Goal: Task Accomplishment & Management: Manage account settings

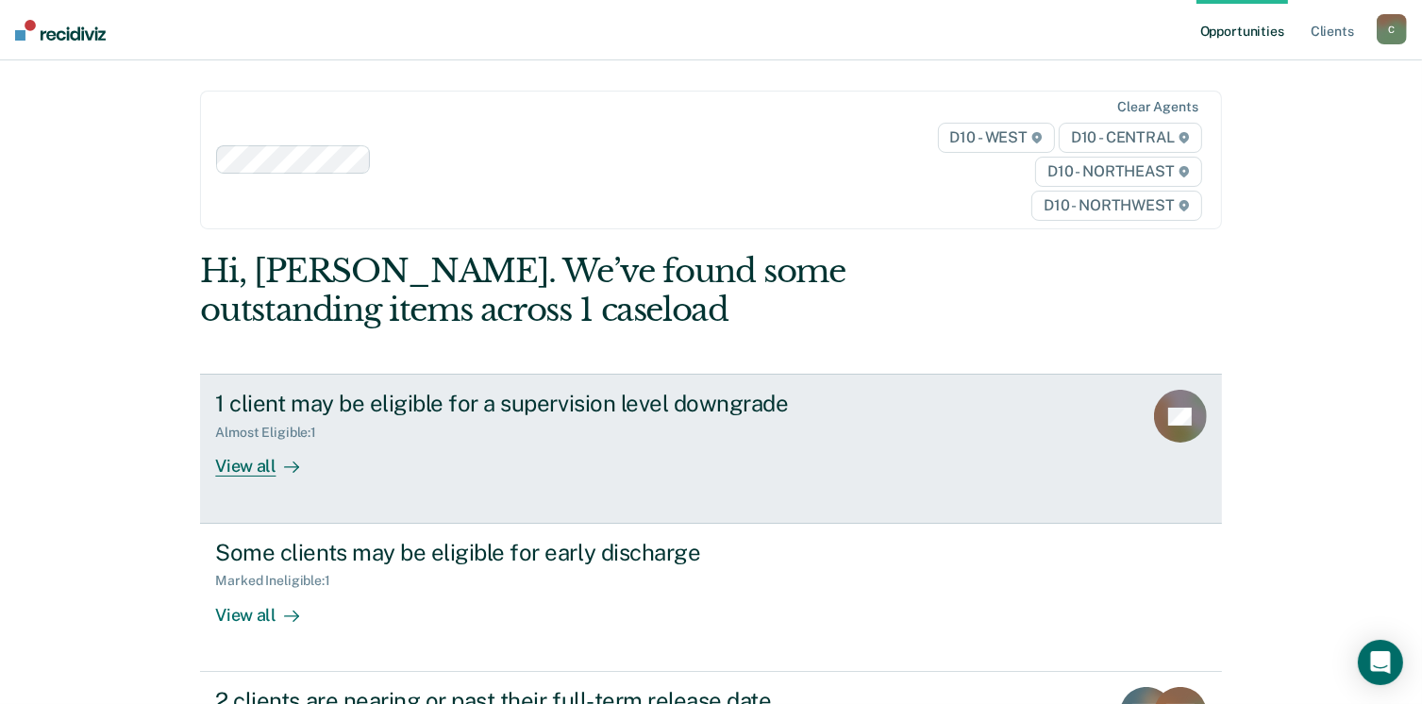
click at [256, 461] on div "View all" at bounding box center [268, 459] width 106 height 37
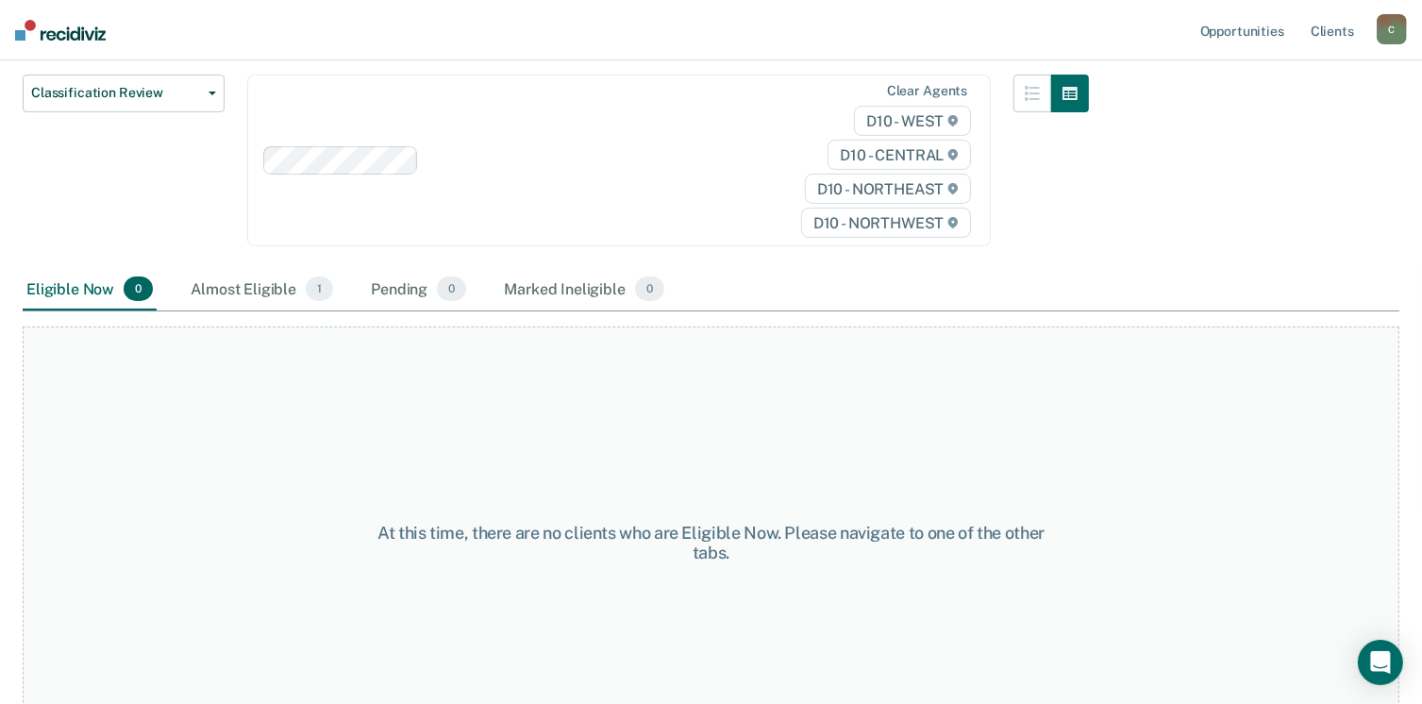
scroll to position [236, 0]
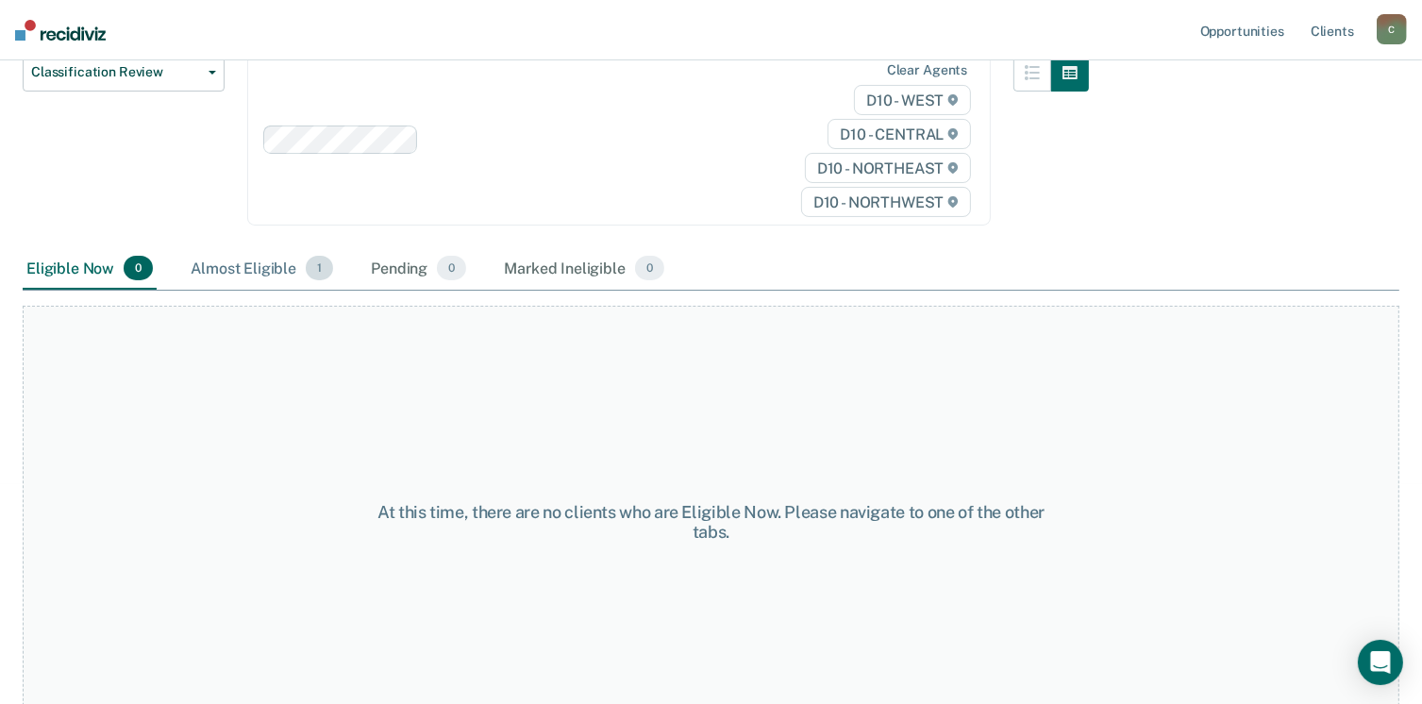
click at [320, 258] on span "1" at bounding box center [319, 268] width 27 height 25
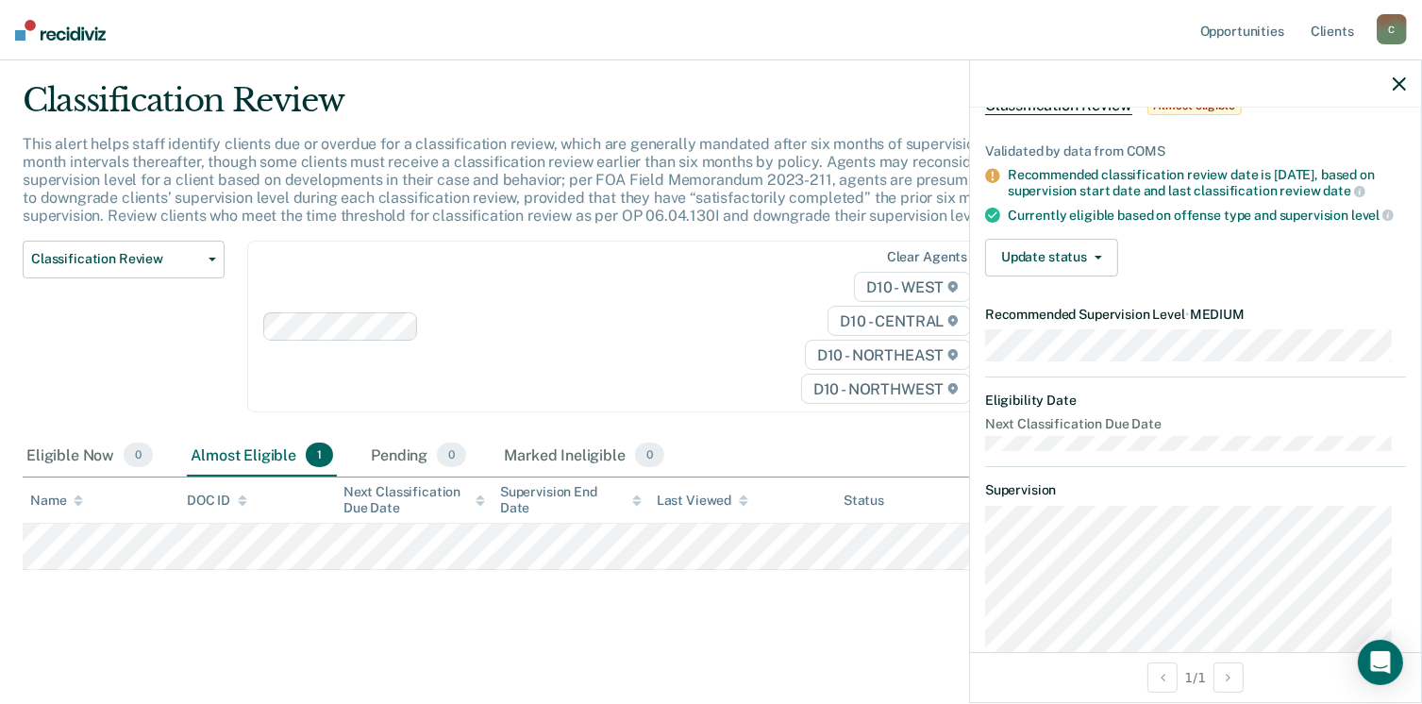
scroll to position [0, 0]
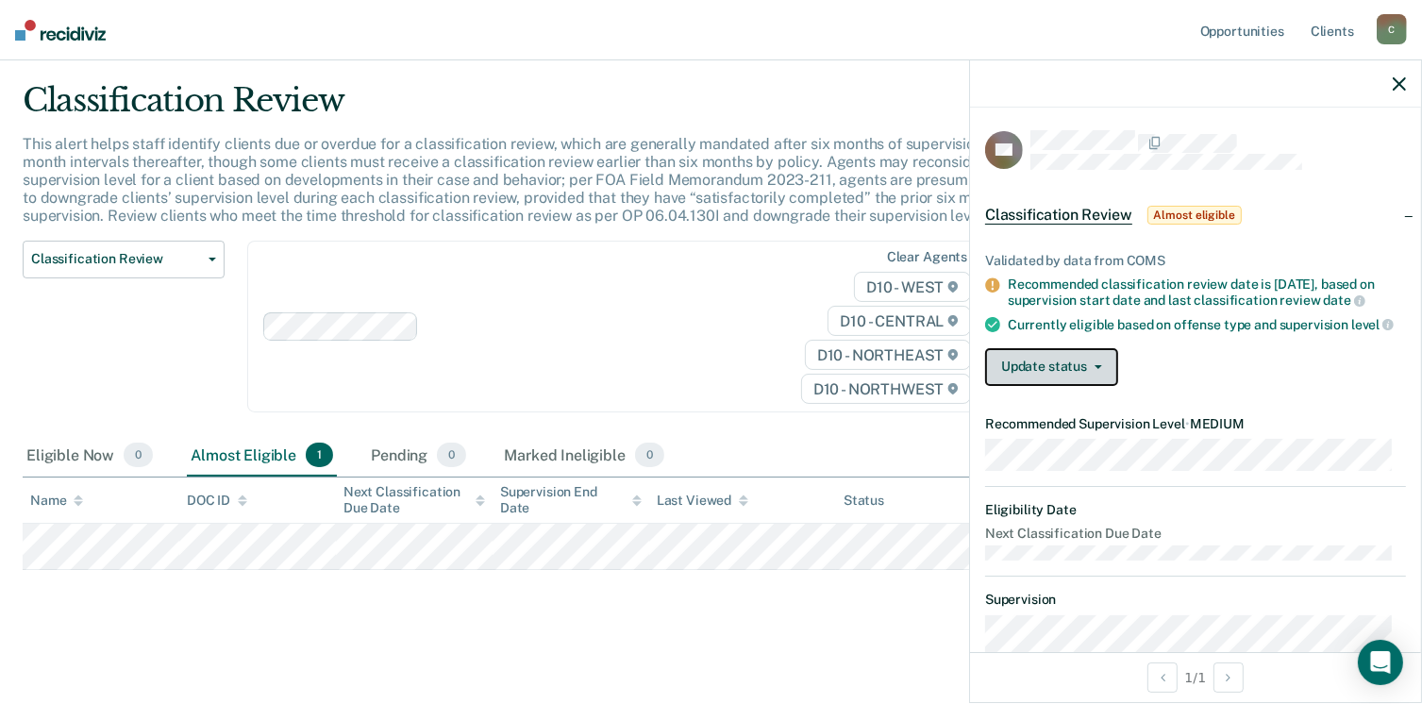
click at [1077, 385] on button "Update status" at bounding box center [1051, 367] width 133 height 38
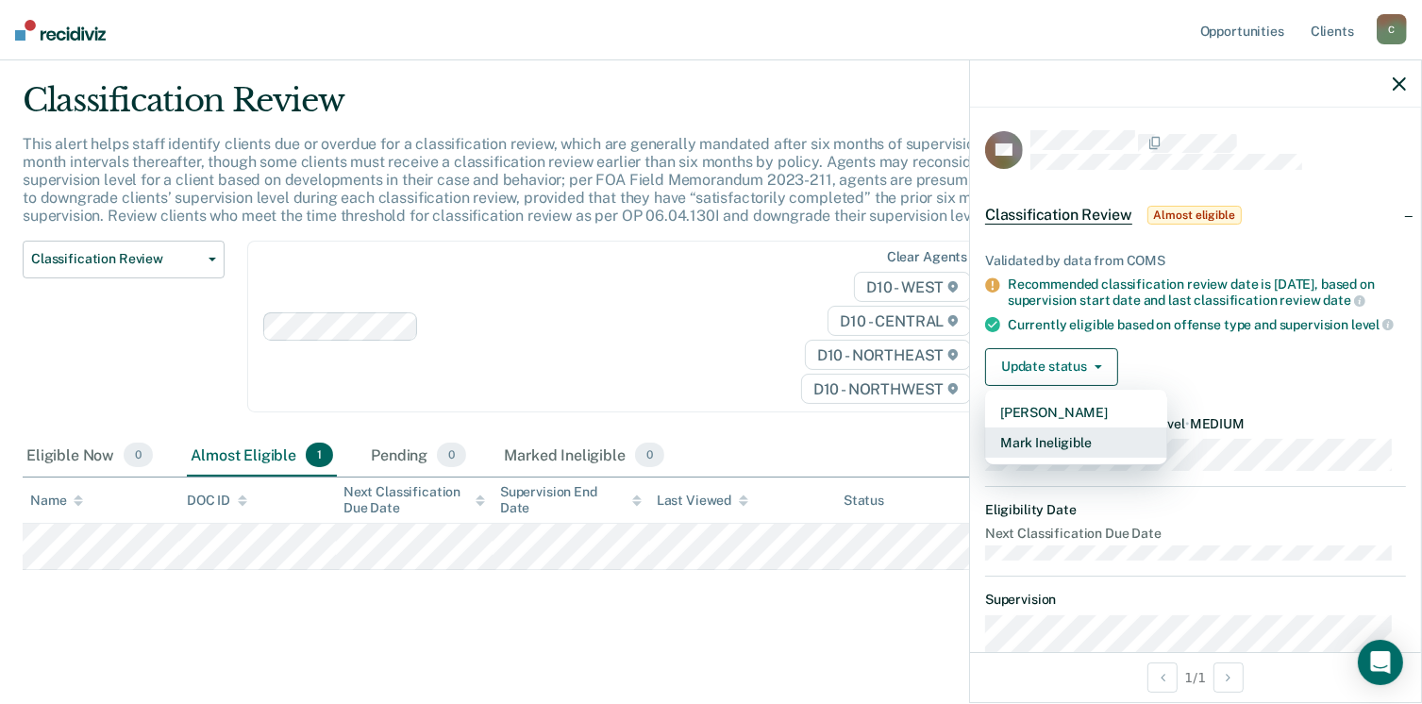
click at [1091, 458] on button "Mark Ineligible" at bounding box center [1076, 442] width 182 height 30
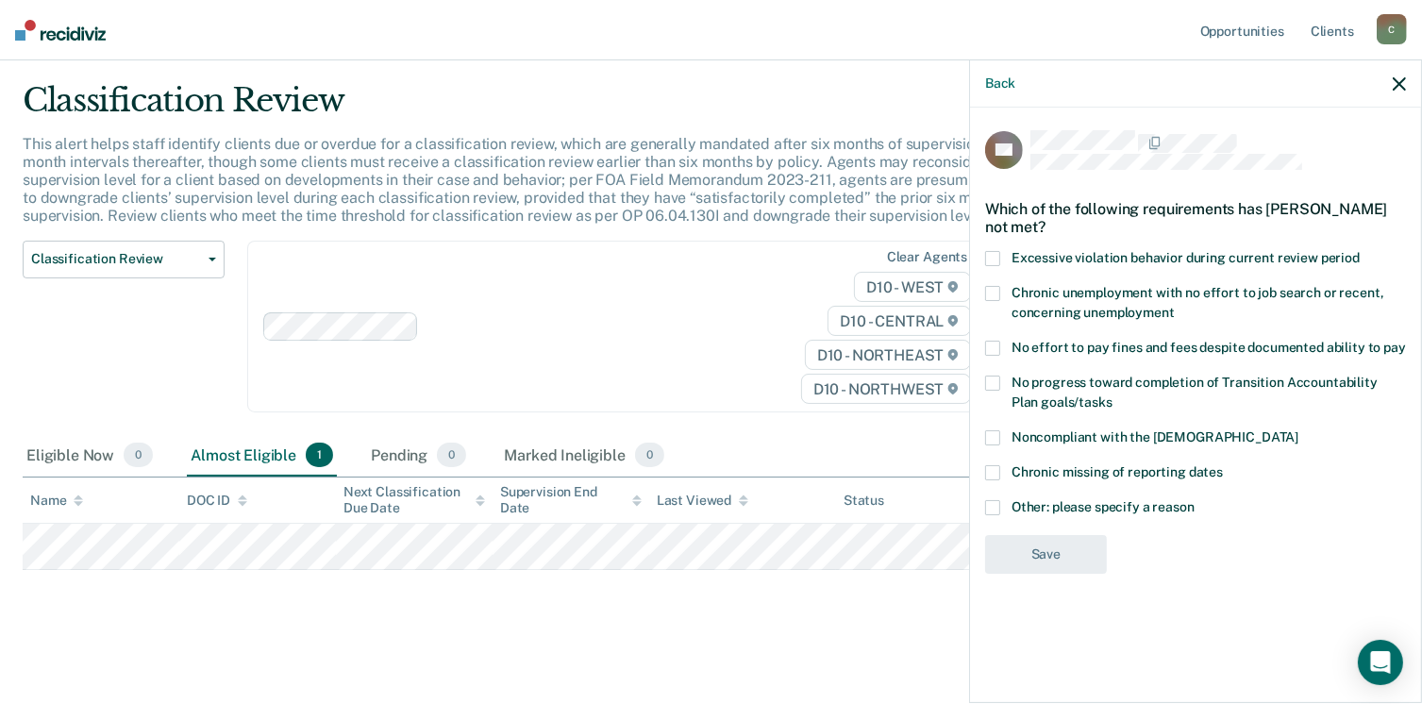
click at [1003, 296] on label "Chronic unemployment with no effort to job search or recent, concerning unemplo…" at bounding box center [1195, 306] width 421 height 40
click at [1175, 306] on input "Chronic unemployment with no effort to job search or recent, concerning unemplo…" at bounding box center [1175, 306] width 0 height 0
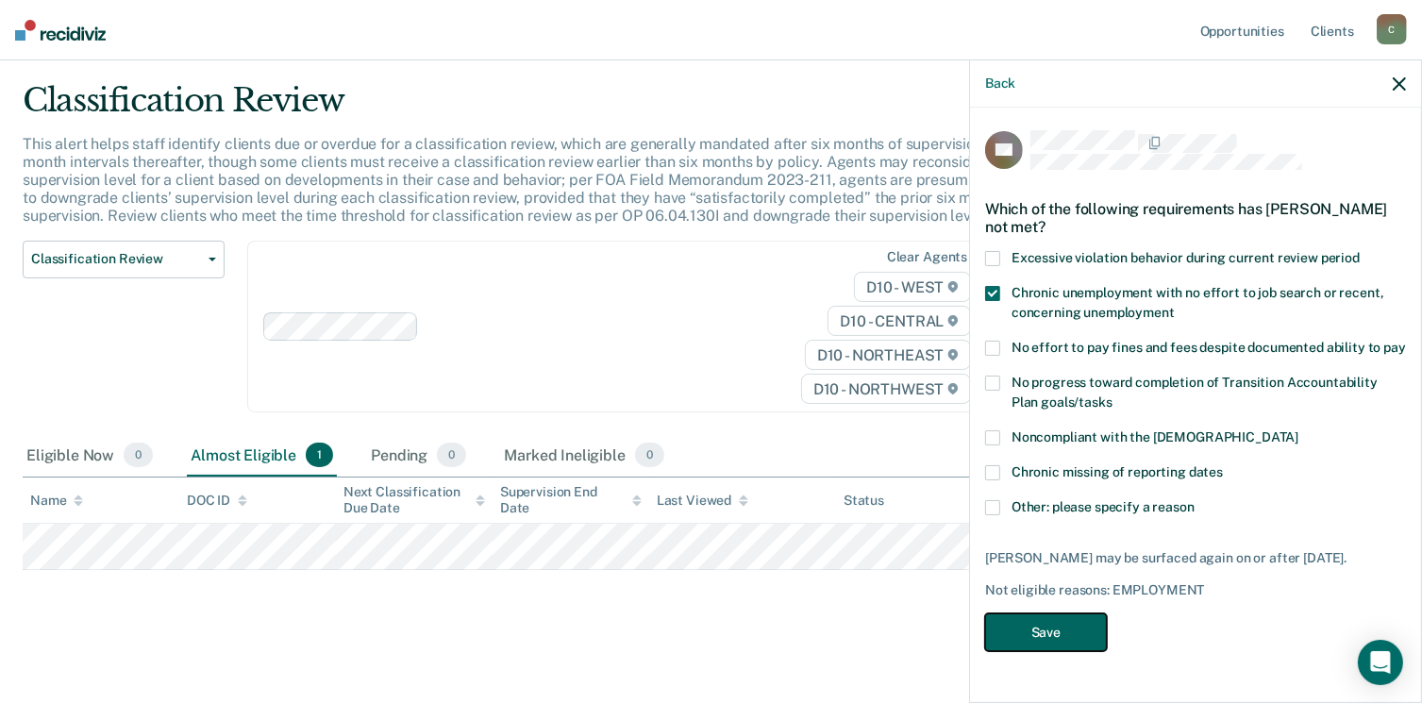
click at [1063, 640] on button "Save" at bounding box center [1046, 632] width 122 height 39
